Goal: Task Accomplishment & Management: Complete application form

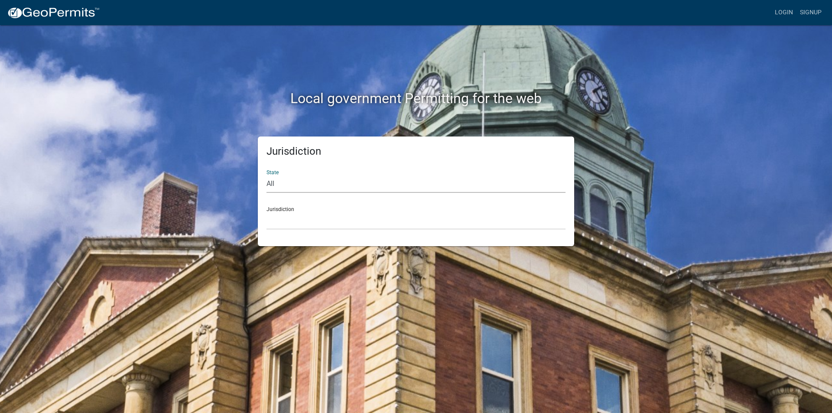
click at [285, 184] on select "All [US_STATE] [US_STATE] [US_STATE] [US_STATE] [US_STATE] [US_STATE] [US_STATE…" at bounding box center [416, 184] width 299 height 18
select select "[US_STATE]"
click at [267, 175] on select "All [US_STATE] [US_STATE] [US_STATE] [US_STATE] [US_STATE] [US_STATE] [US_STATE…" at bounding box center [416, 184] width 299 height 18
click at [340, 215] on select "[GEOGRAPHIC_DATA], [US_STATE] [GEOGRAPHIC_DATA], [US_STATE] [GEOGRAPHIC_DATA], …" at bounding box center [416, 221] width 299 height 18
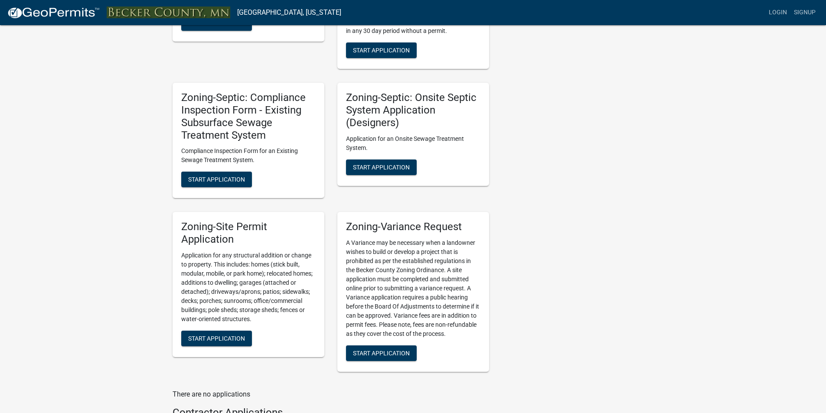
scroll to position [607, 0]
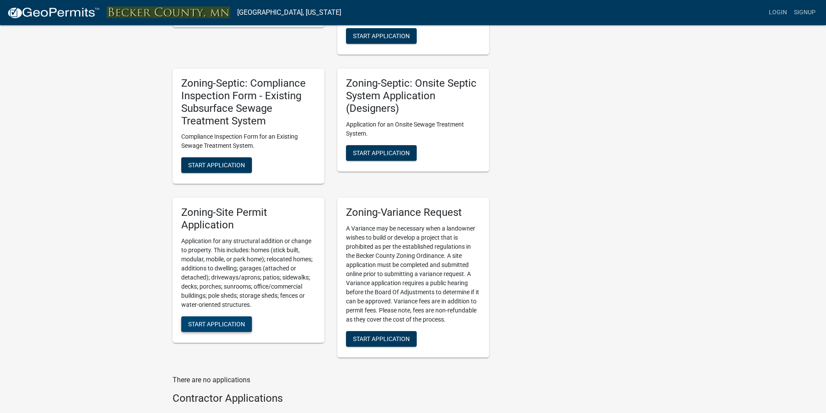
click at [240, 324] on span "Start Application" at bounding box center [216, 323] width 57 height 7
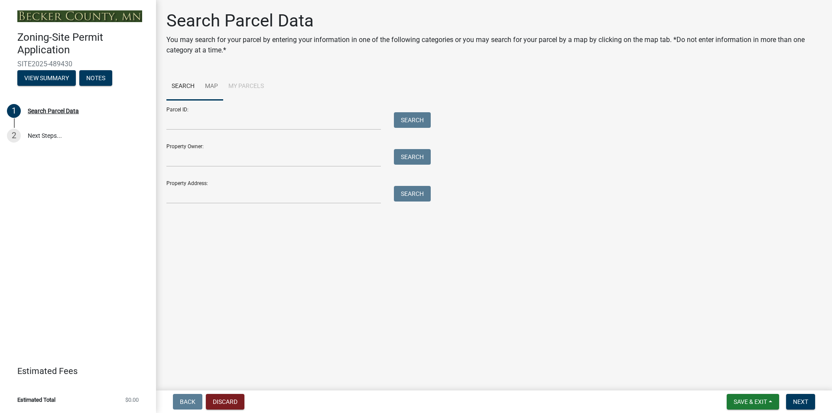
click at [220, 86] on link "Map" at bounding box center [211, 87] width 23 height 28
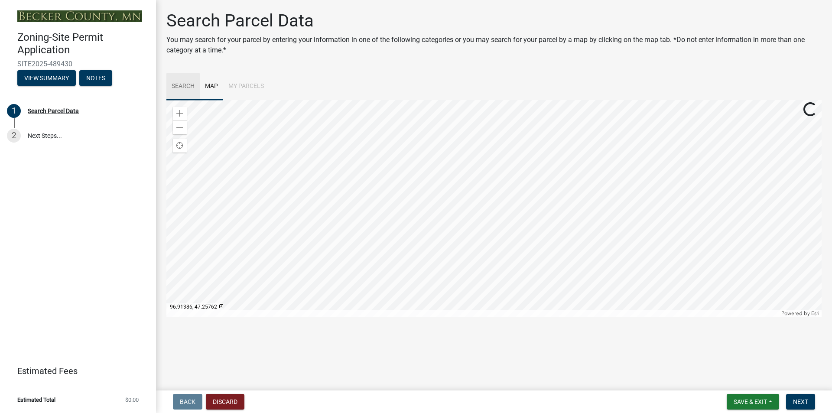
click at [188, 88] on link "Search" at bounding box center [182, 87] width 33 height 28
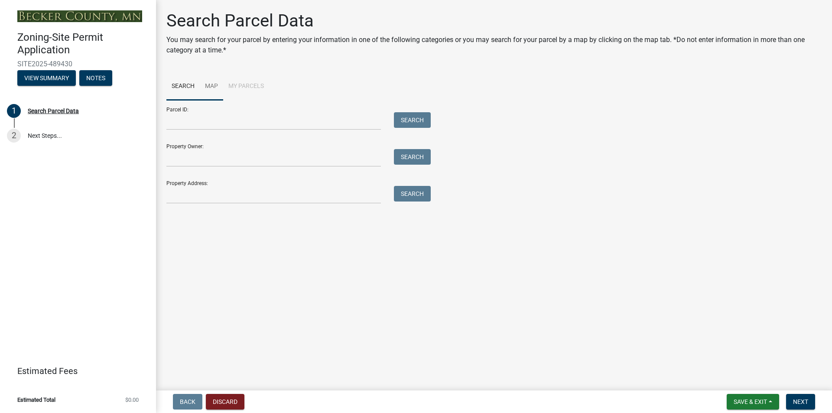
click at [215, 83] on link "Map" at bounding box center [211, 87] width 23 height 28
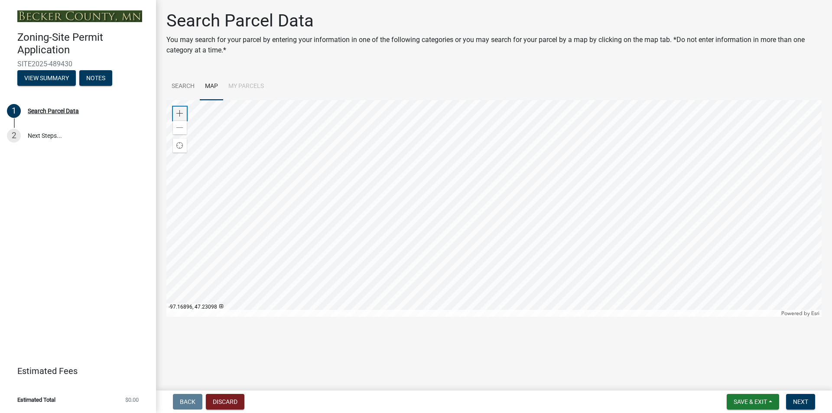
click at [182, 114] on span at bounding box center [179, 113] width 7 height 7
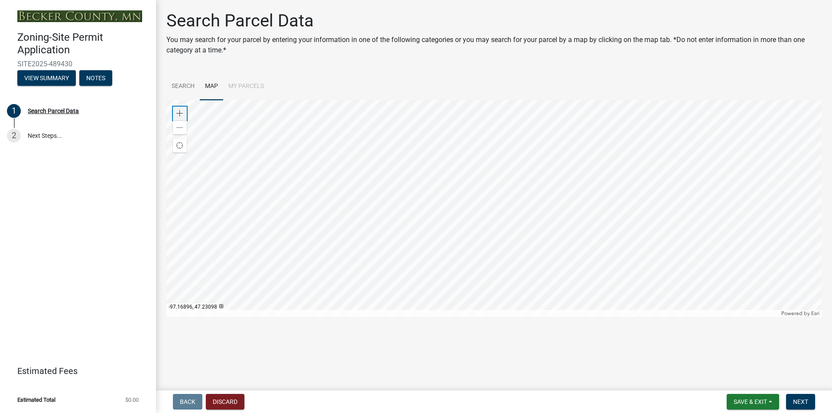
click at [182, 114] on span at bounding box center [179, 113] width 7 height 7
click at [403, 201] on div at bounding box center [493, 208] width 655 height 217
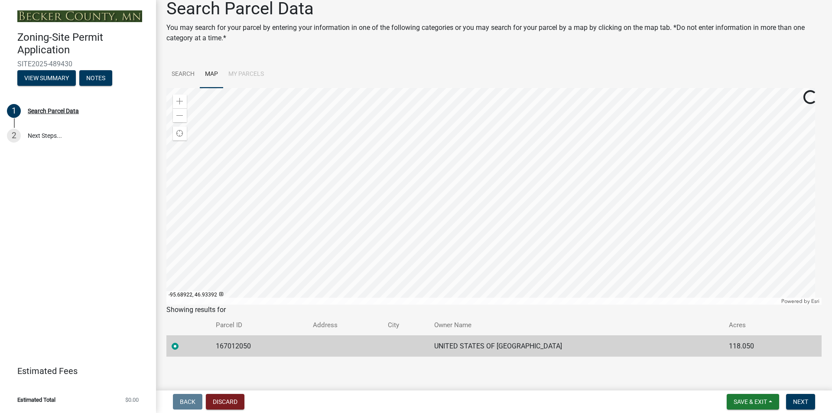
scroll to position [16, 0]
